Goal: Information Seeking & Learning: Learn about a topic

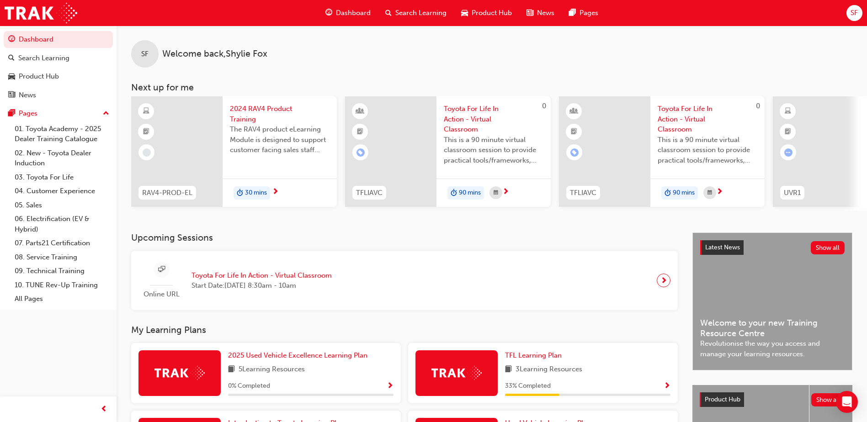
scroll to position [124, 0]
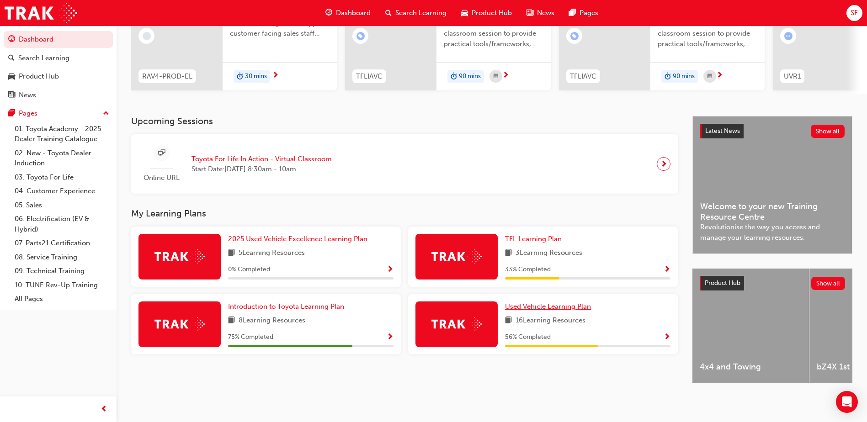
click at [551, 304] on span "Used Vehicle Learning Plan" at bounding box center [548, 307] width 86 height 8
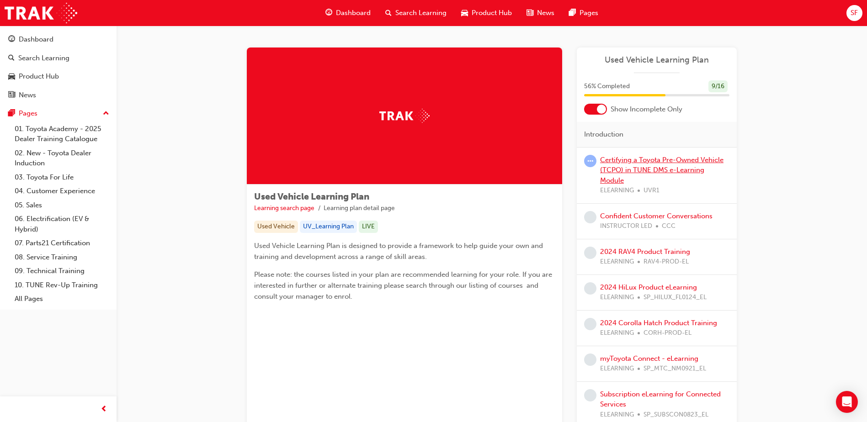
click at [685, 159] on link "Certifying a Toyota Pre-Owned Vehicle (TCPO) in TUNE DMS e-Learning Module" at bounding box center [661, 170] width 123 height 29
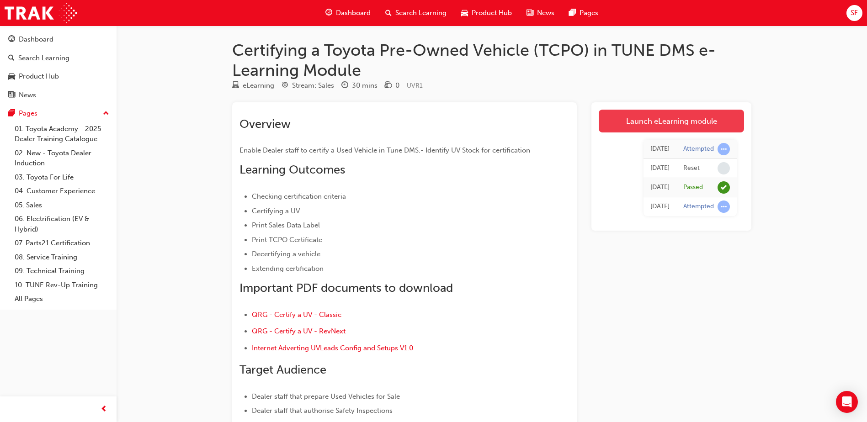
click at [652, 120] on link "Launch eLearning module" at bounding box center [671, 121] width 145 height 23
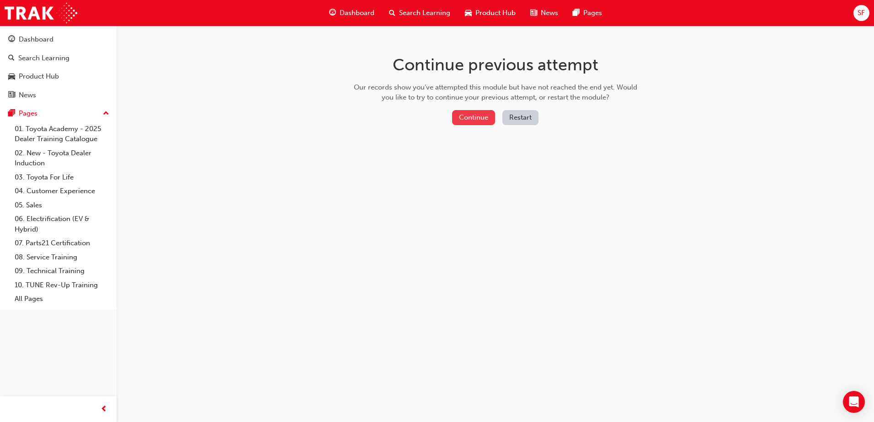
click at [470, 116] on button "Continue" at bounding box center [473, 117] width 43 height 15
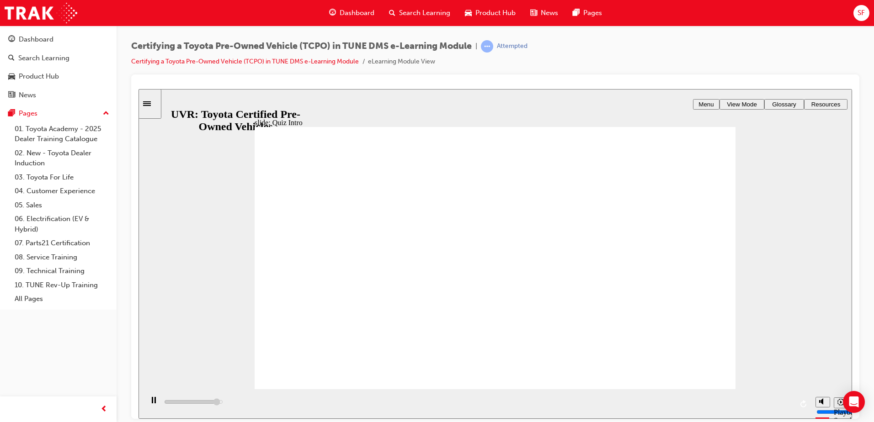
type input "7400"
radio input "true"
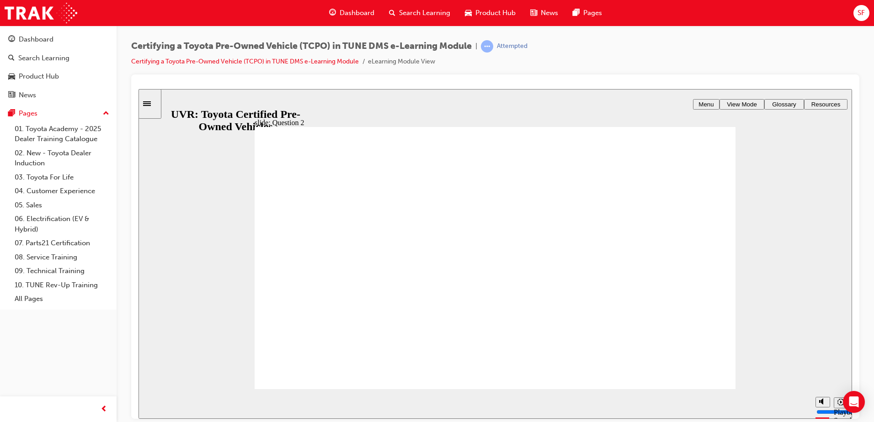
radio input "true"
type input "5000"
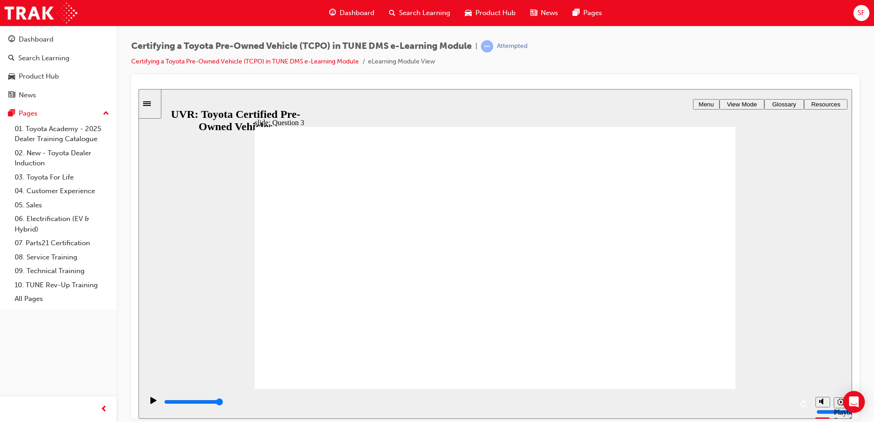
checkbox input "true"
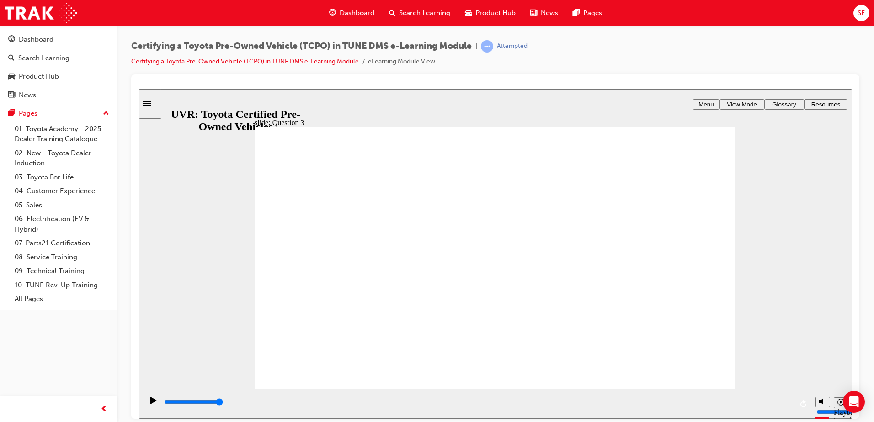
checkbox input "true"
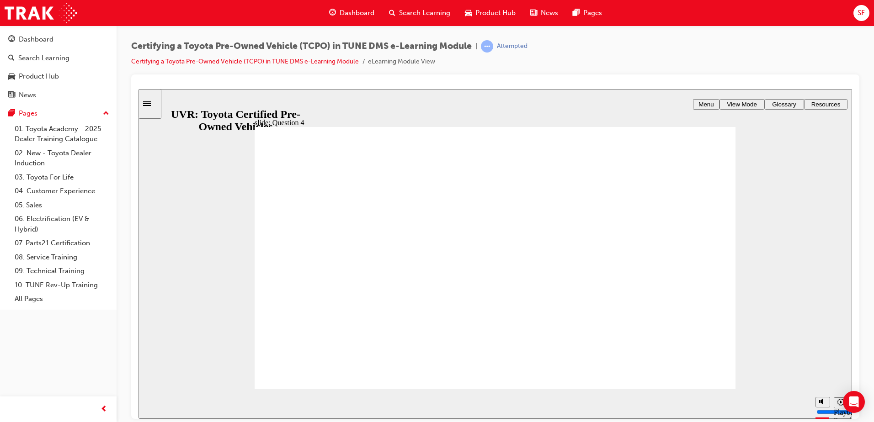
radio input "true"
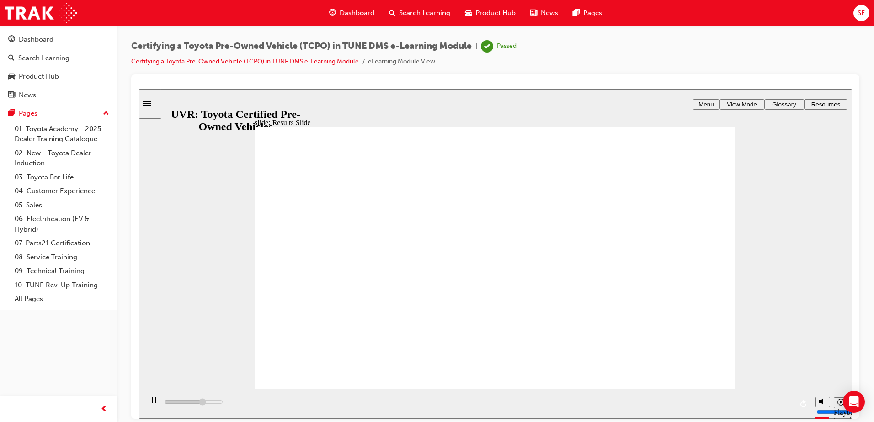
type input "4000"
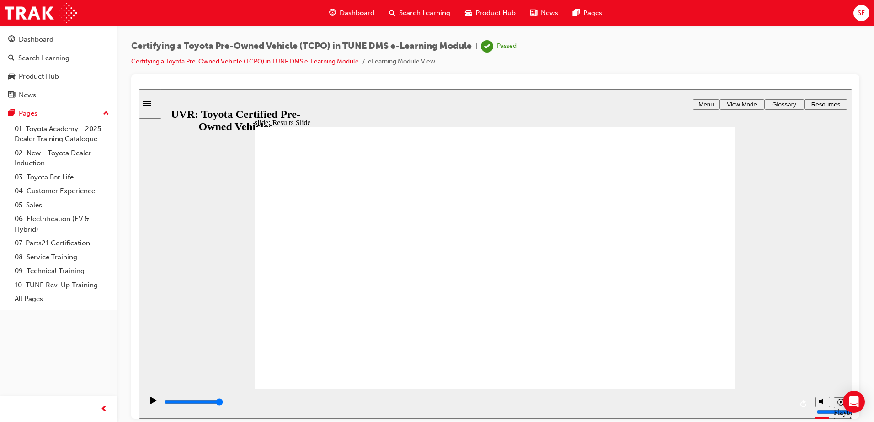
click at [351, 17] on span "Dashboard" at bounding box center [357, 13] width 35 height 11
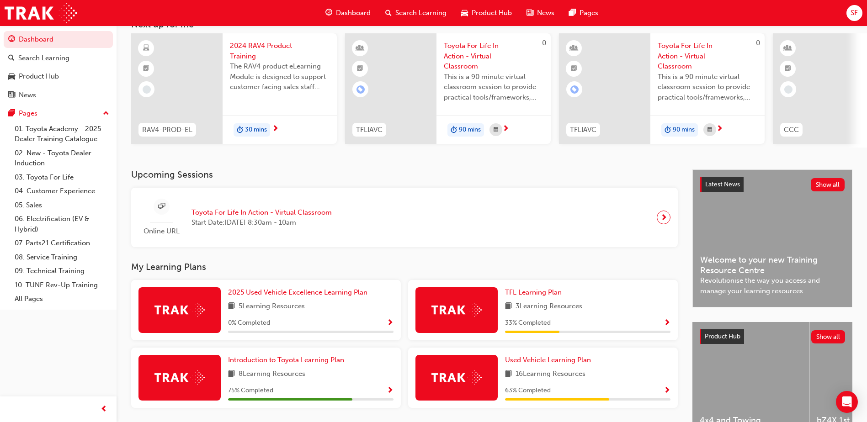
scroll to position [124, 0]
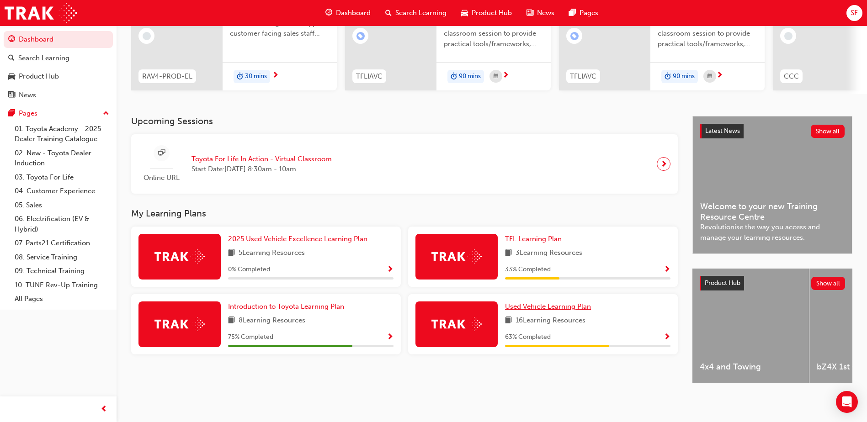
click at [553, 302] on link "Used Vehicle Learning Plan" at bounding box center [550, 307] width 90 height 11
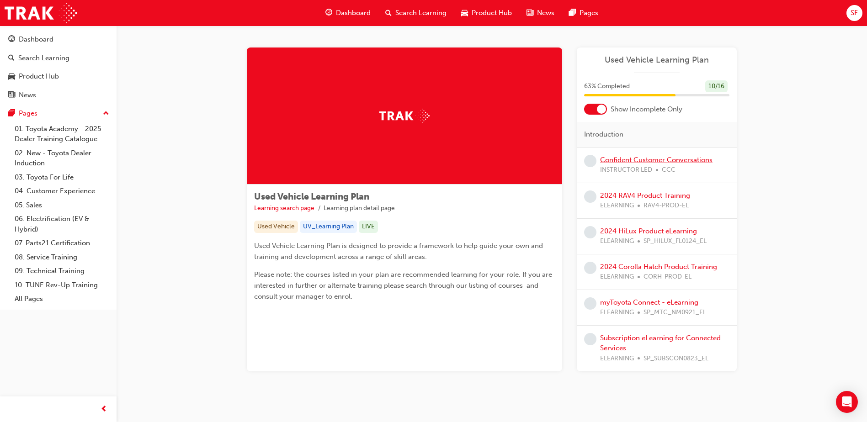
click at [637, 159] on link "Confident Customer Conversations" at bounding box center [656, 160] width 112 height 8
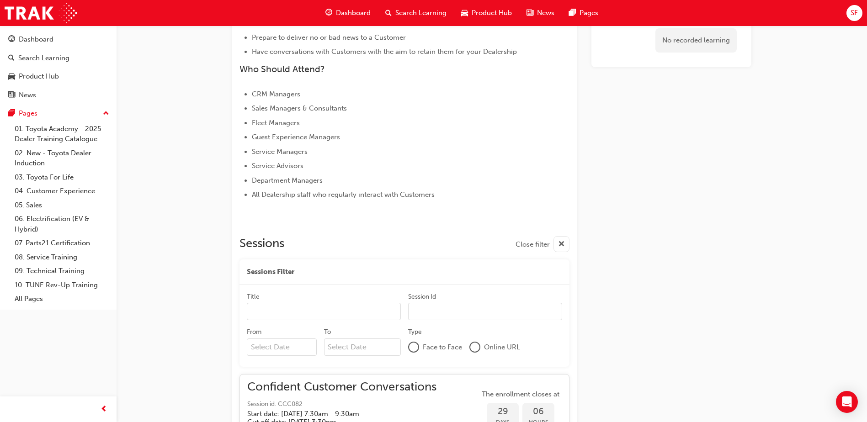
scroll to position [640, 0]
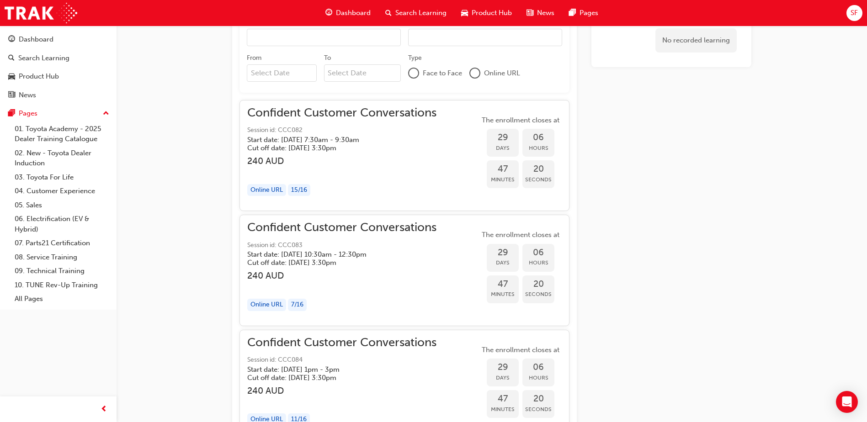
click at [301, 113] on span "Confident Customer Conversations" at bounding box center [341, 113] width 189 height 11
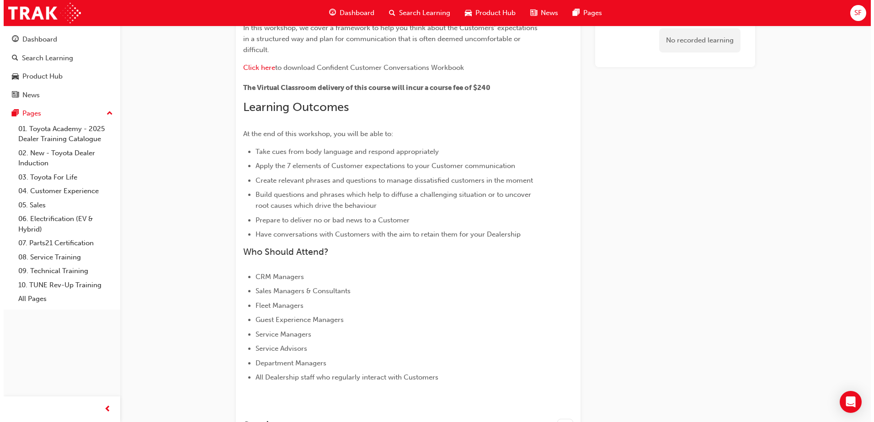
scroll to position [0, 0]
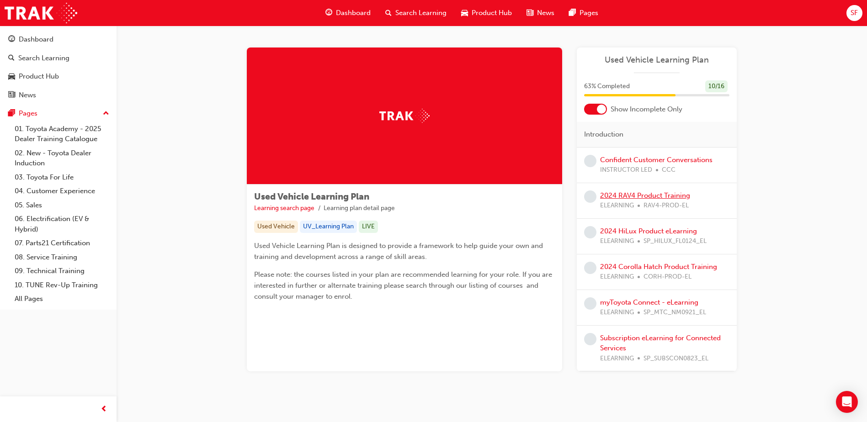
click at [646, 197] on link "2024 RAV4 Product Training" at bounding box center [645, 195] width 90 height 8
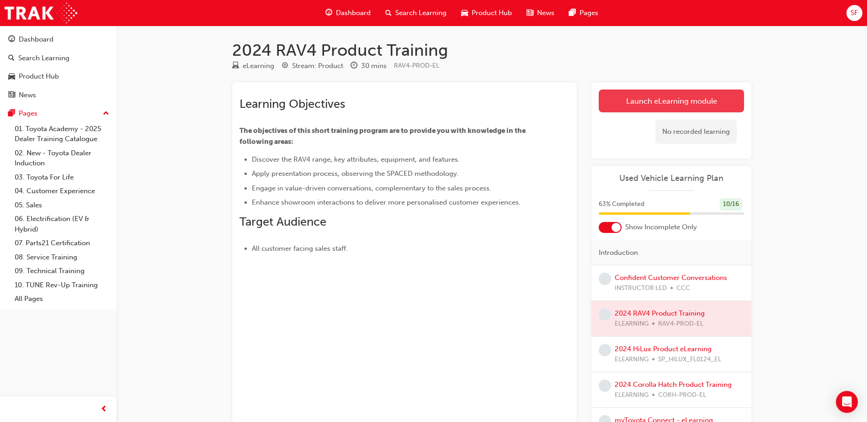
click at [644, 98] on link "Launch eLearning module" at bounding box center [671, 101] width 145 height 23
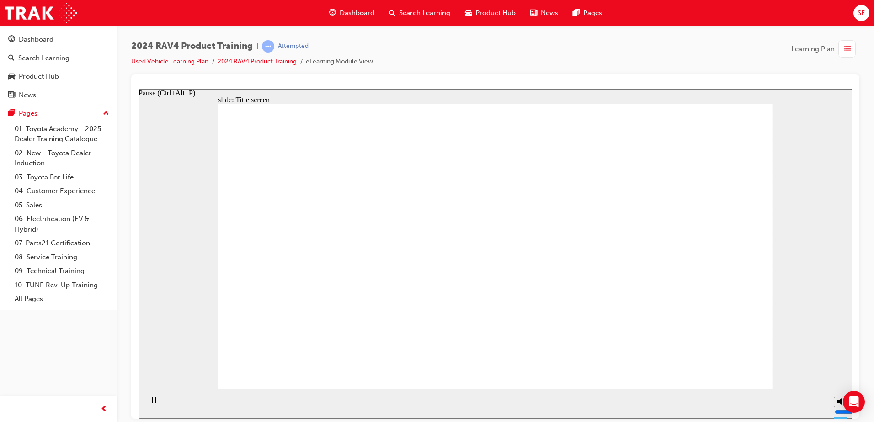
click at [152, 403] on icon "Pause (Ctrl+Alt+P)" at bounding box center [154, 400] width 4 height 6
click at [152, 404] on icon "Play (Ctrl+Alt+P)" at bounding box center [153, 400] width 6 height 7
click at [869, 197] on div "2024 RAV4 Product Training | Attempted Used Vehicle Learning Plan 2024 RAV4 Pro…" at bounding box center [495, 213] width 757 height 374
